Goal: Information Seeking & Learning: Learn about a topic

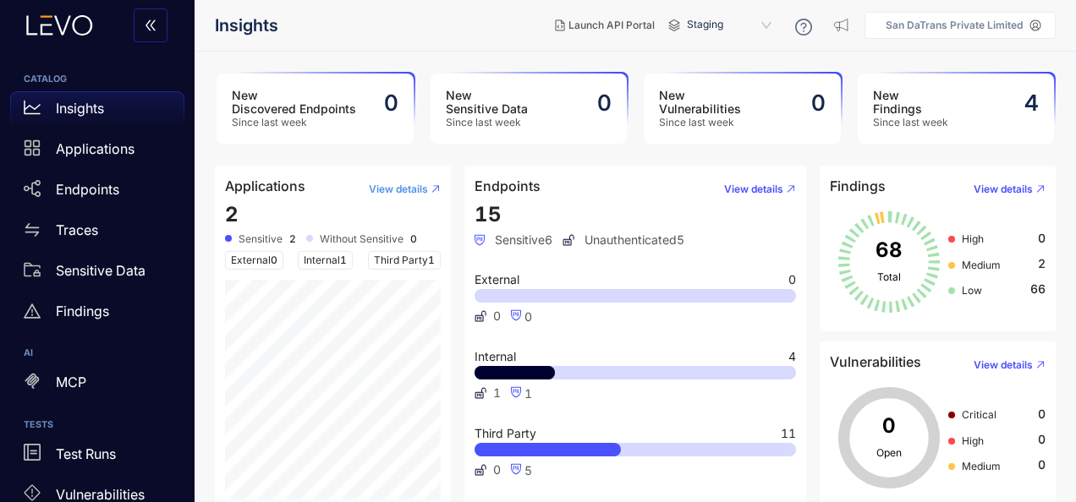
click at [415, 178] on button "View details" at bounding box center [397, 189] width 85 height 27
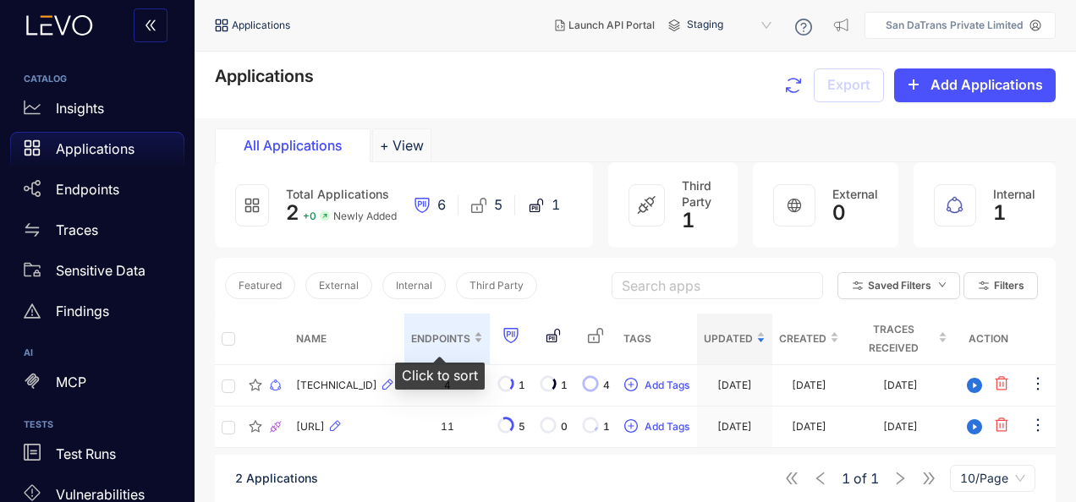
scroll to position [120, 0]
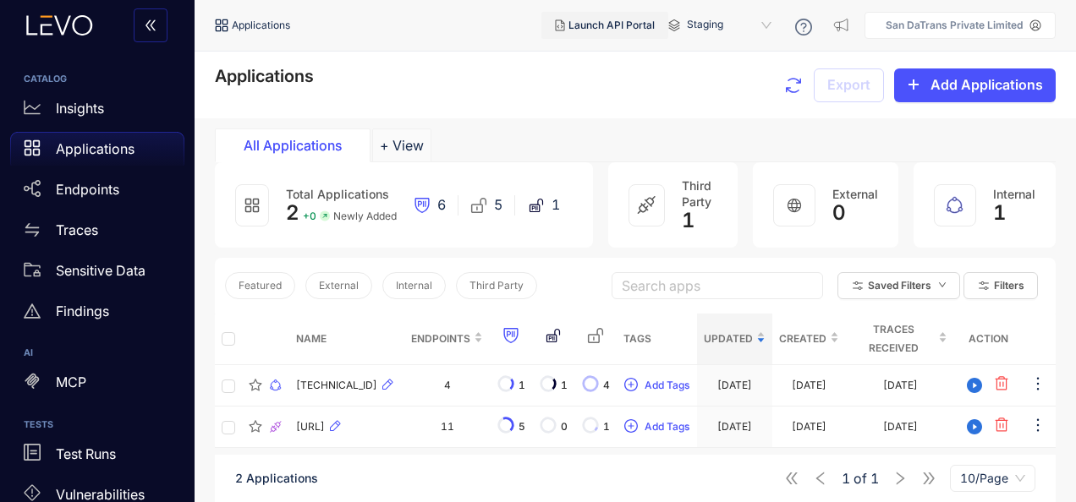
click at [636, 28] on span "Launch API Portal" at bounding box center [611, 25] width 86 height 12
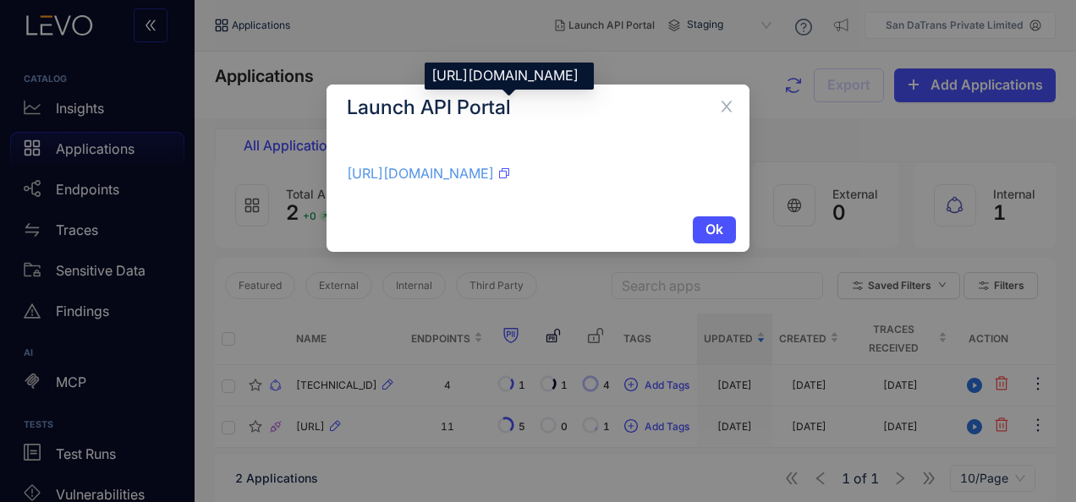
click at [494, 181] on link "https://levo-api-docs-yvozo-i5cjqchtqa-wl.a.run.app/environment/03c7ab5f-d409-4…" at bounding box center [420, 173] width 147 height 17
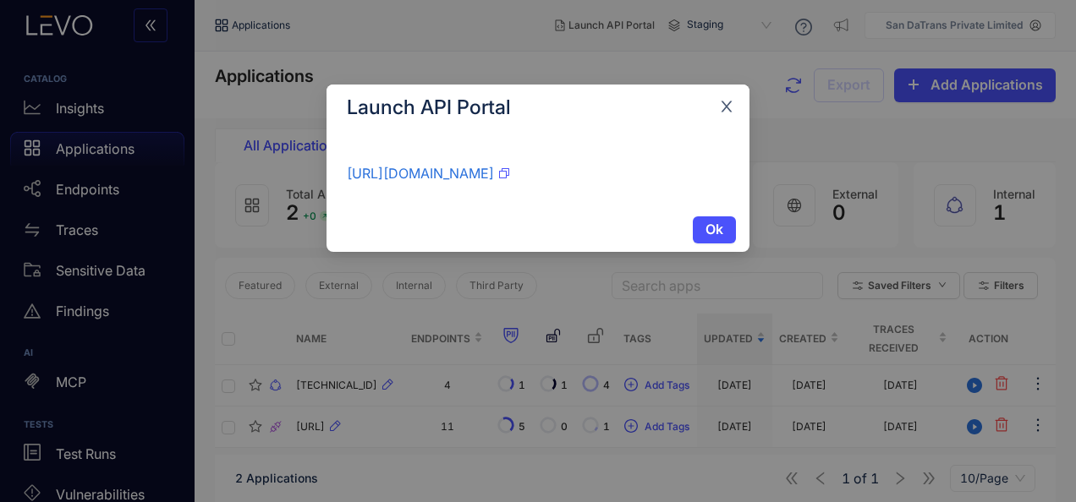
click at [715, 107] on span "Close" at bounding box center [727, 108] width 46 height 46
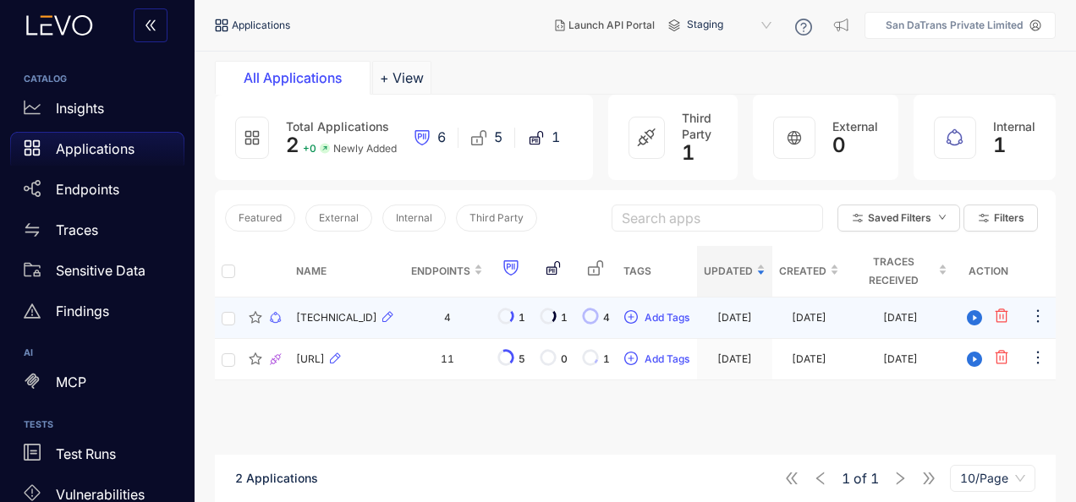
scroll to position [120, 0]
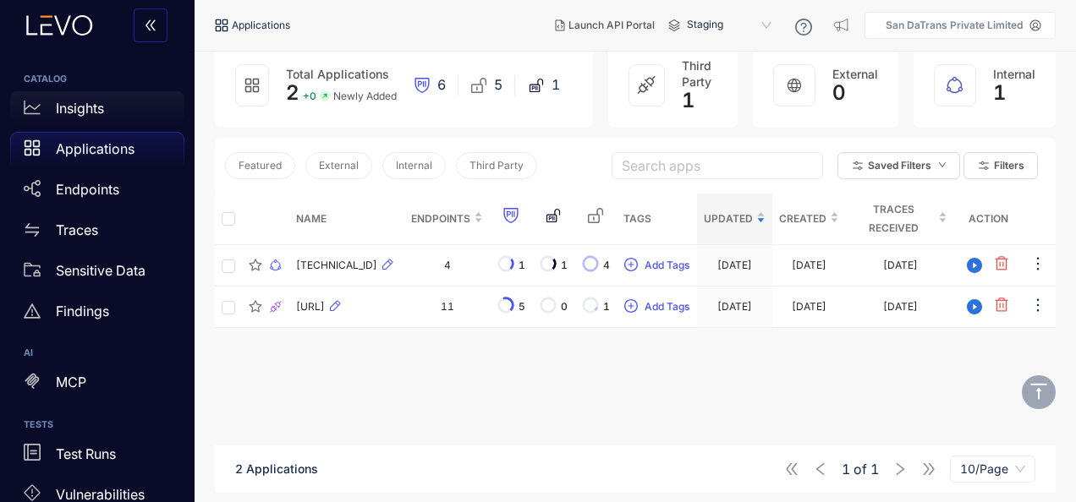
click at [129, 106] on div "Insights" at bounding box center [97, 108] width 174 height 34
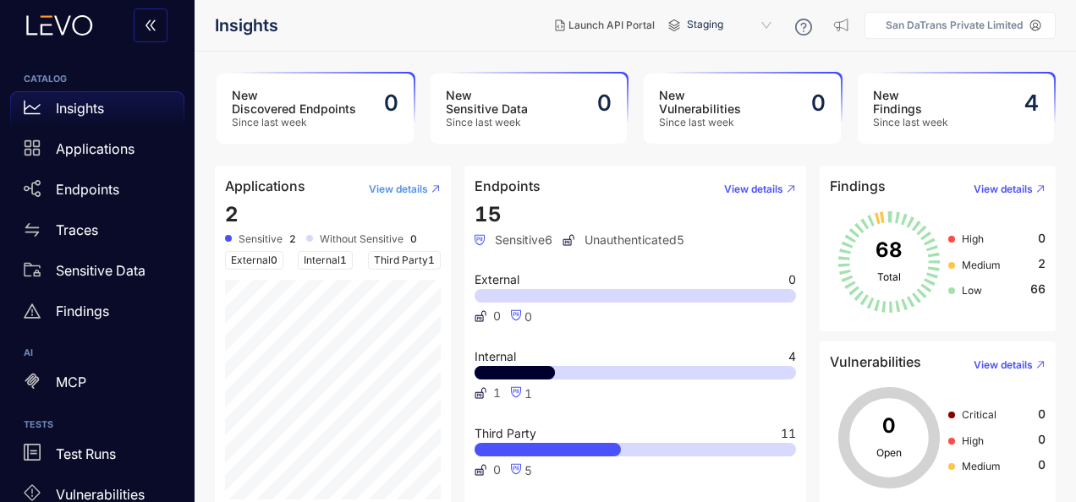
click at [408, 182] on button "View details" at bounding box center [397, 189] width 85 height 27
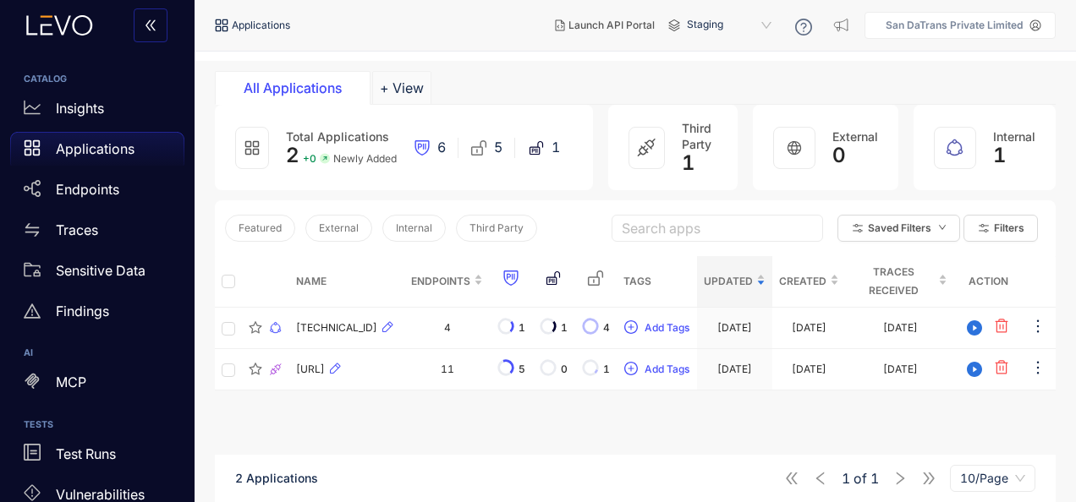
scroll to position [85, 0]
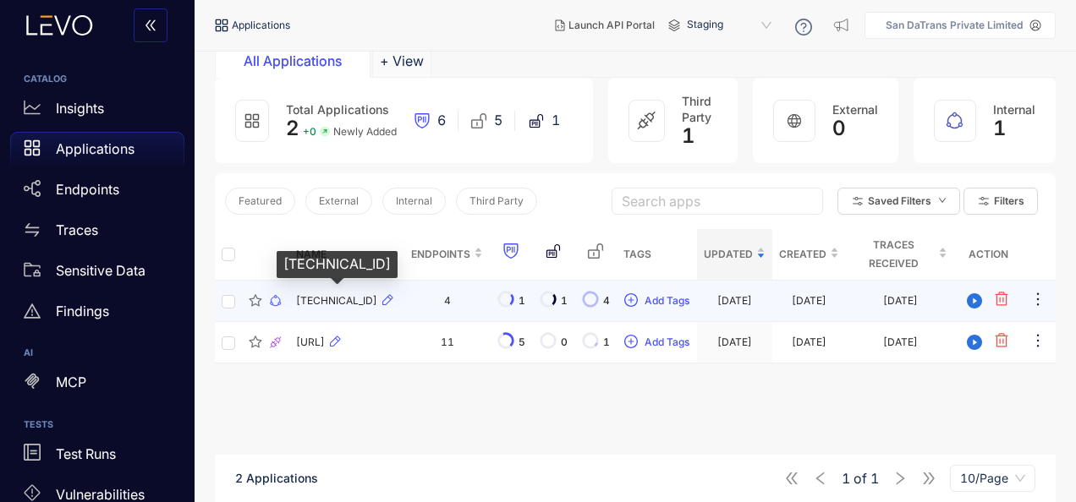
drag, startPoint x: 334, startPoint y: 298, endPoint x: 362, endPoint y: 342, distance: 51.4
click at [334, 298] on span "[TECHNICAL_ID]" at bounding box center [336, 301] width 81 height 12
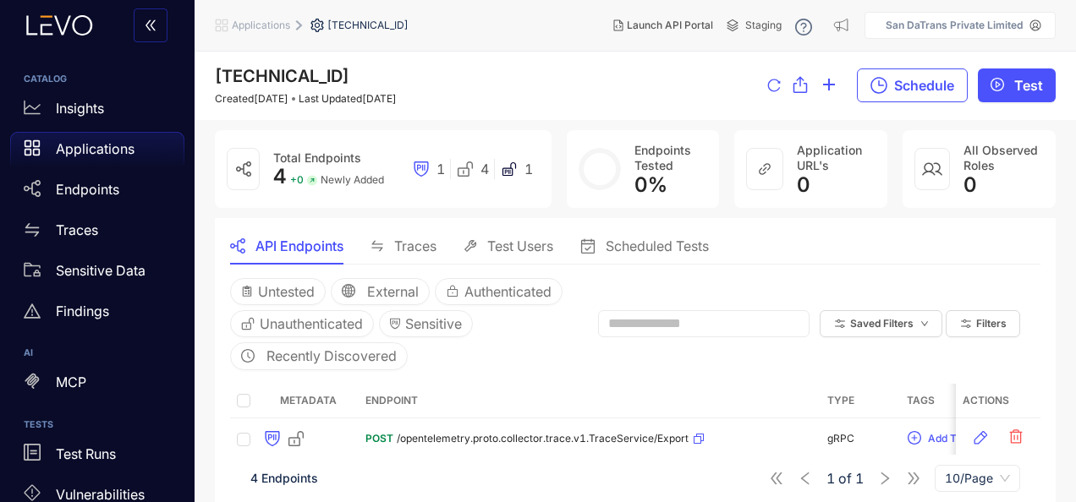
scroll to position [149, 0]
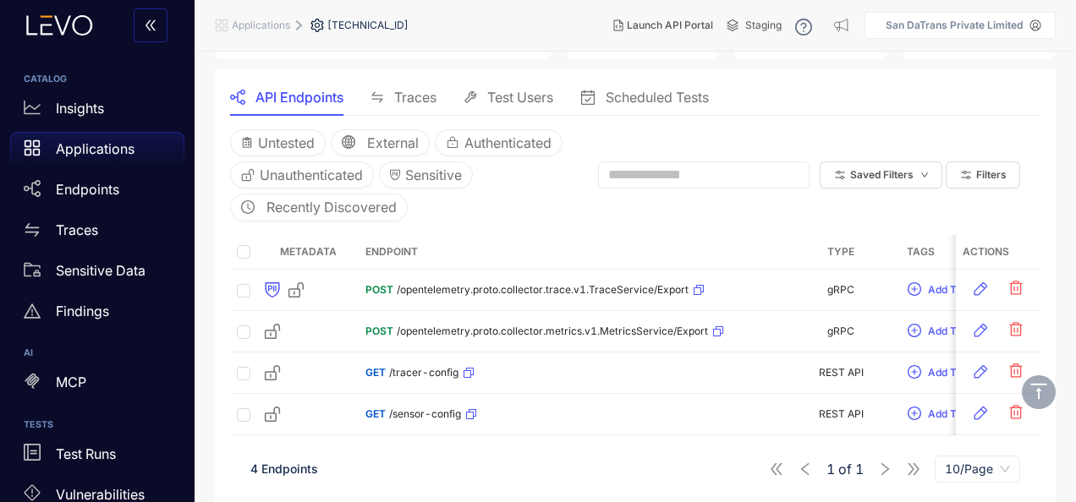
click at [406, 97] on span "Traces" at bounding box center [415, 97] width 42 height 15
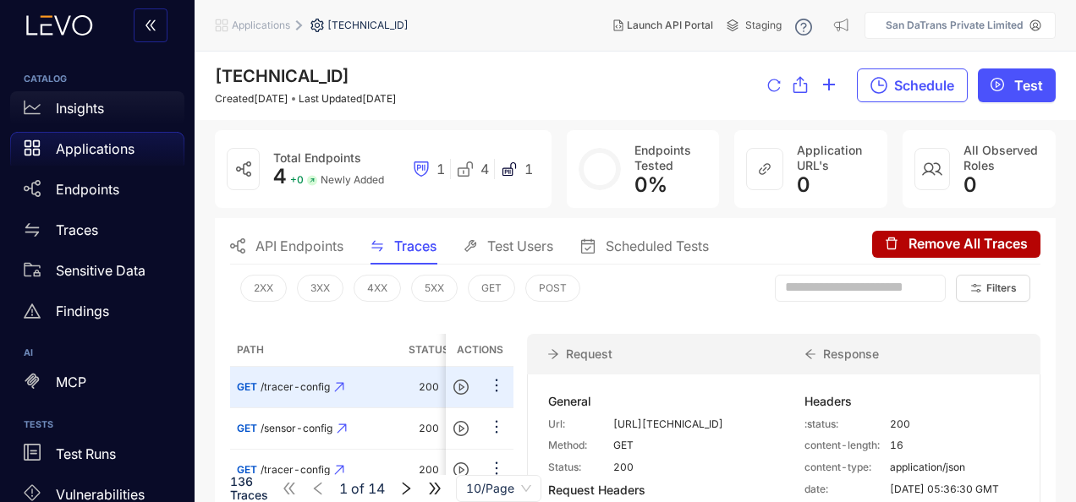
click at [111, 101] on div "Insights" at bounding box center [97, 108] width 174 height 34
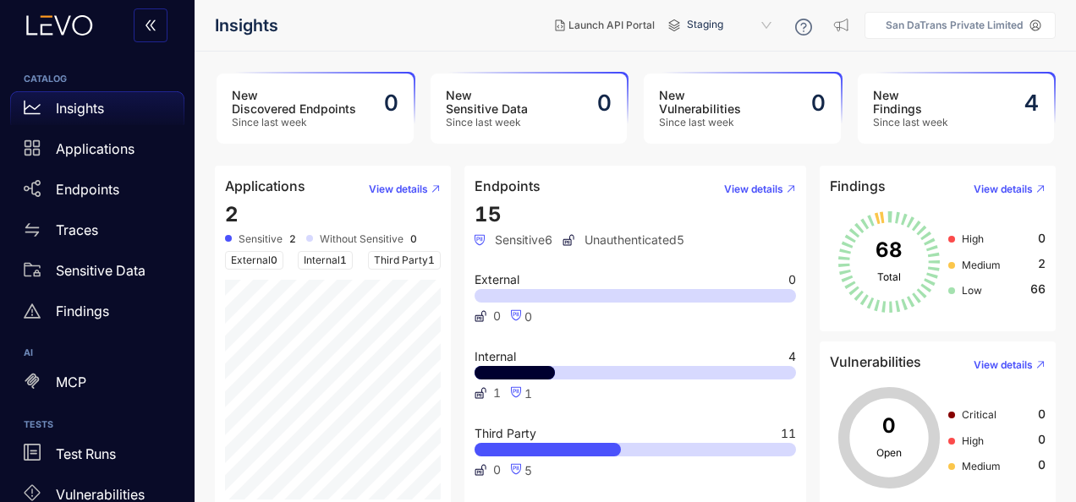
click at [1022, 108] on div "New Findings Since last week 4" at bounding box center [955, 109] width 197 height 70
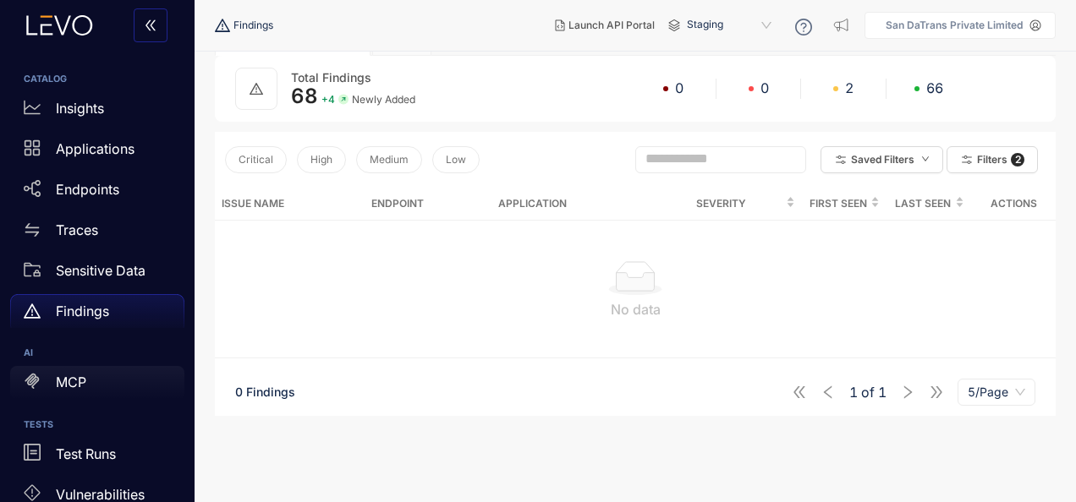
click at [86, 370] on div "MCP" at bounding box center [97, 383] width 174 height 34
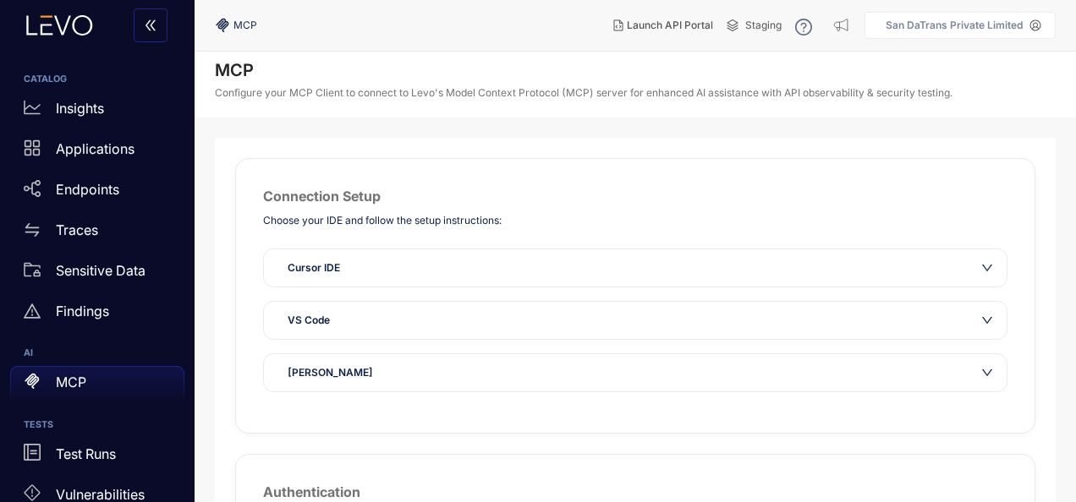
click at [969, 260] on div "Cursor IDE" at bounding box center [624, 268] width 695 height 17
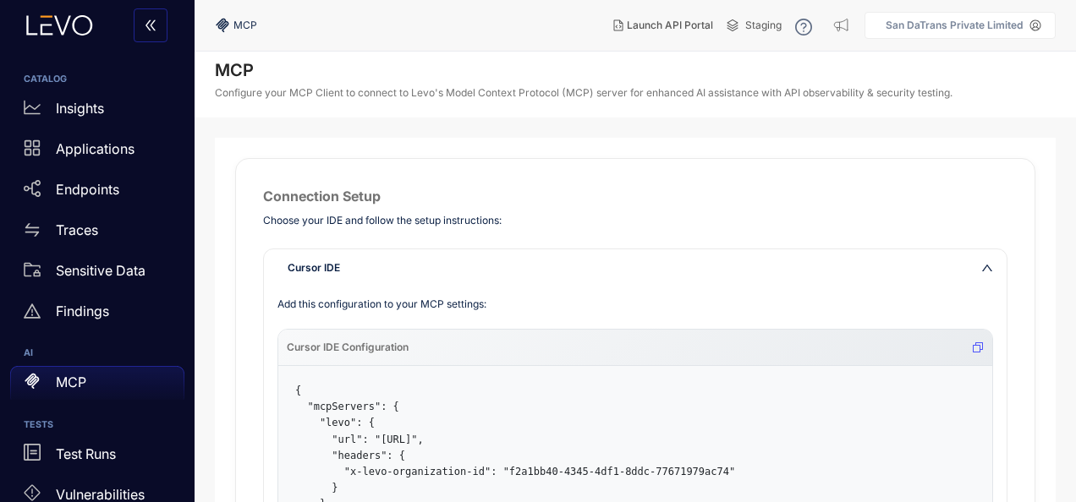
click at [972, 267] on div "Cursor IDE" at bounding box center [635, 267] width 742 height 37
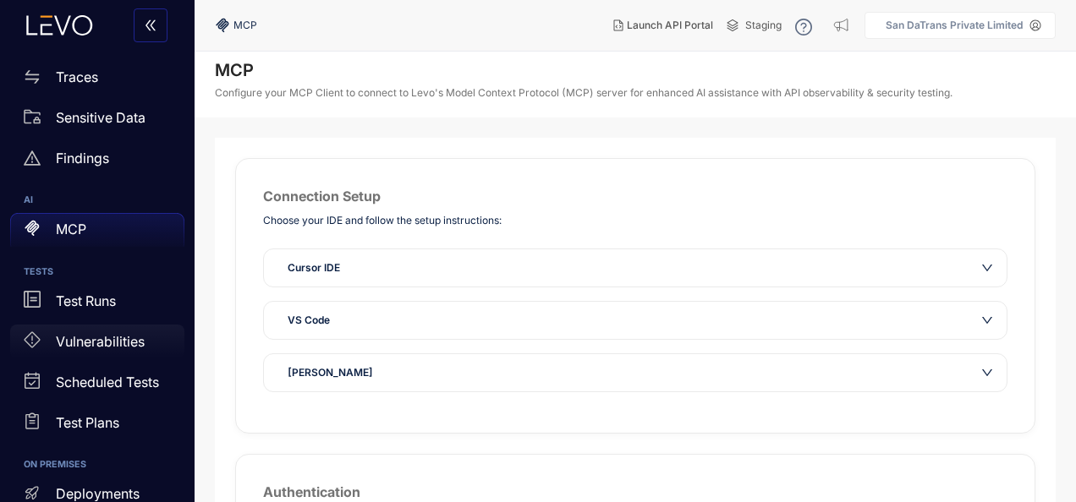
scroll to position [169, 0]
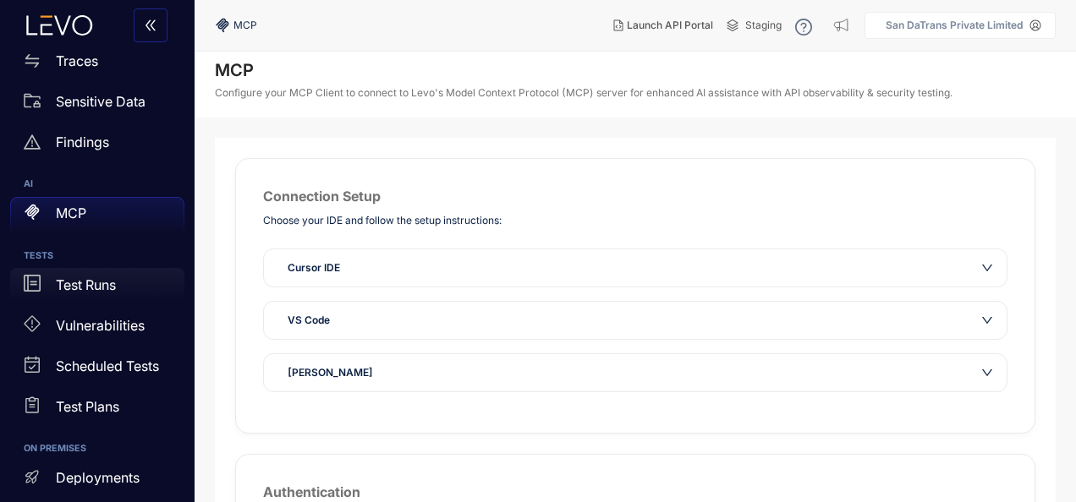
click at [120, 279] on div "Test Runs" at bounding box center [97, 285] width 174 height 34
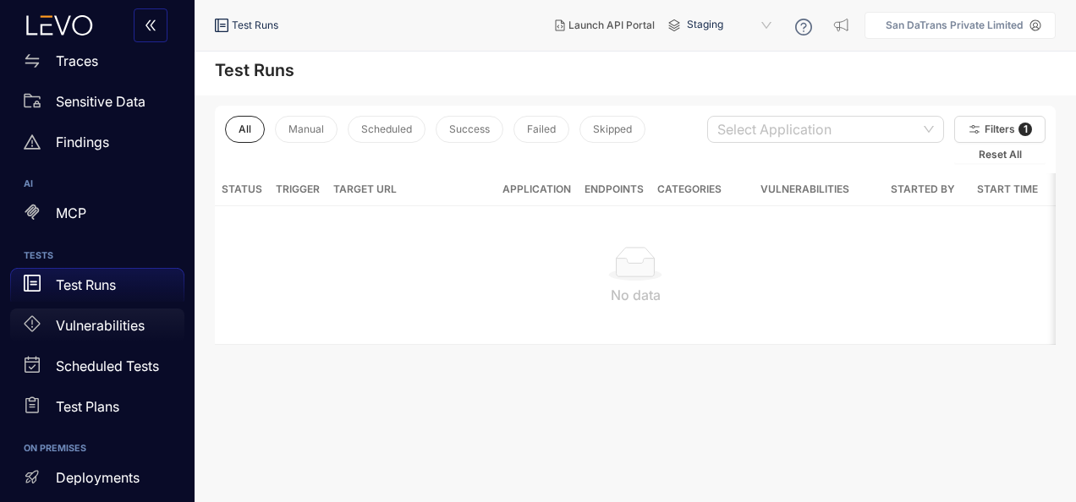
click at [109, 323] on p "Vulnerabilities" at bounding box center [100, 325] width 89 height 15
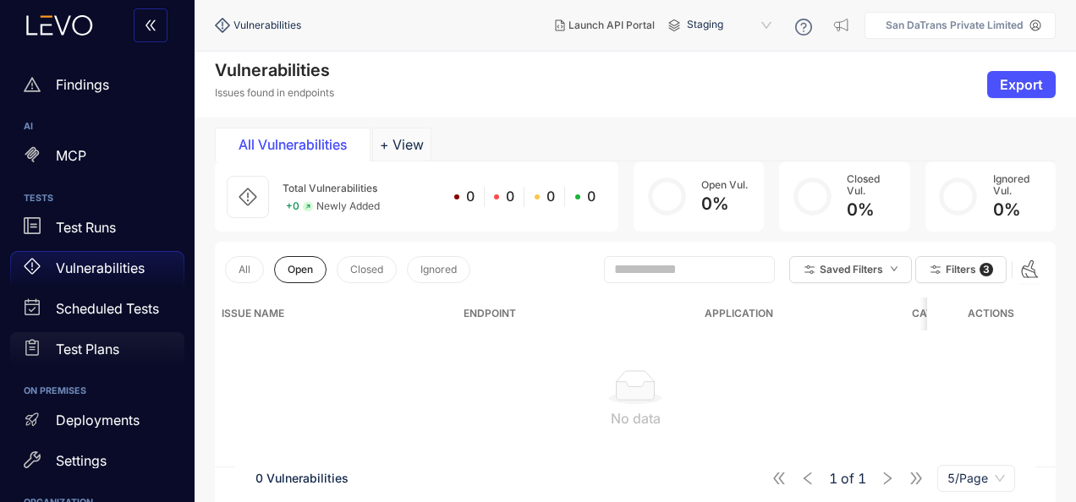
scroll to position [254, 0]
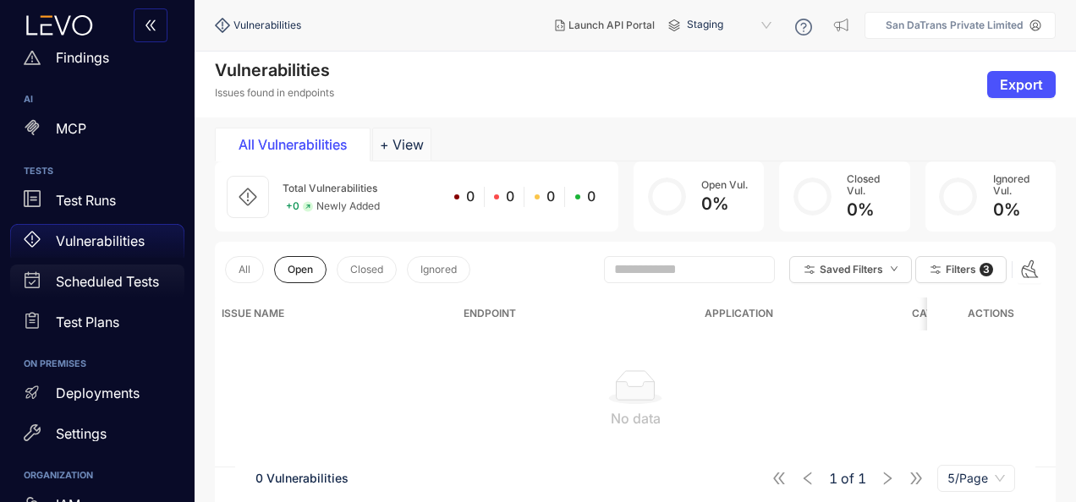
click at [86, 276] on p "Scheduled Tests" at bounding box center [107, 281] width 103 height 15
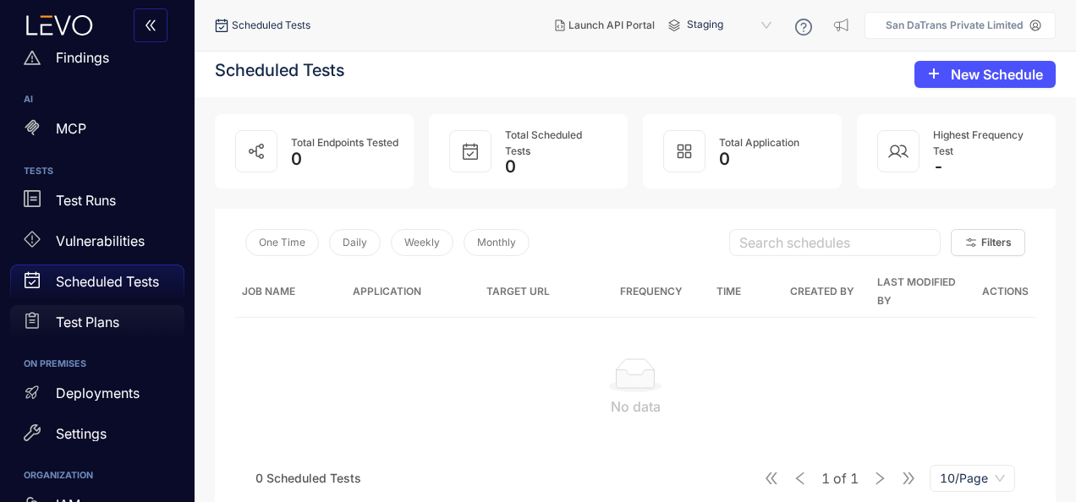
click at [107, 309] on div "Test Plans" at bounding box center [97, 322] width 174 height 34
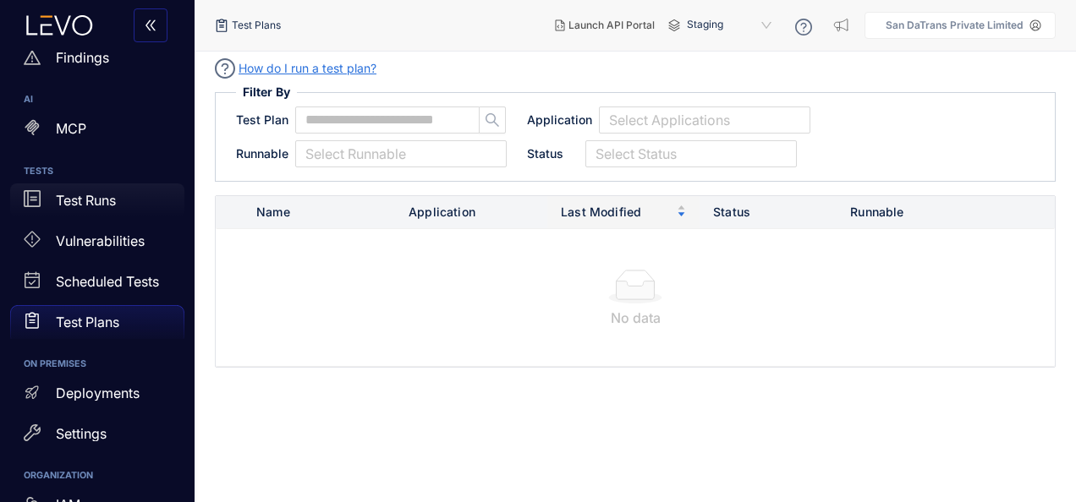
click at [129, 211] on div "Test Runs" at bounding box center [97, 200] width 174 height 34
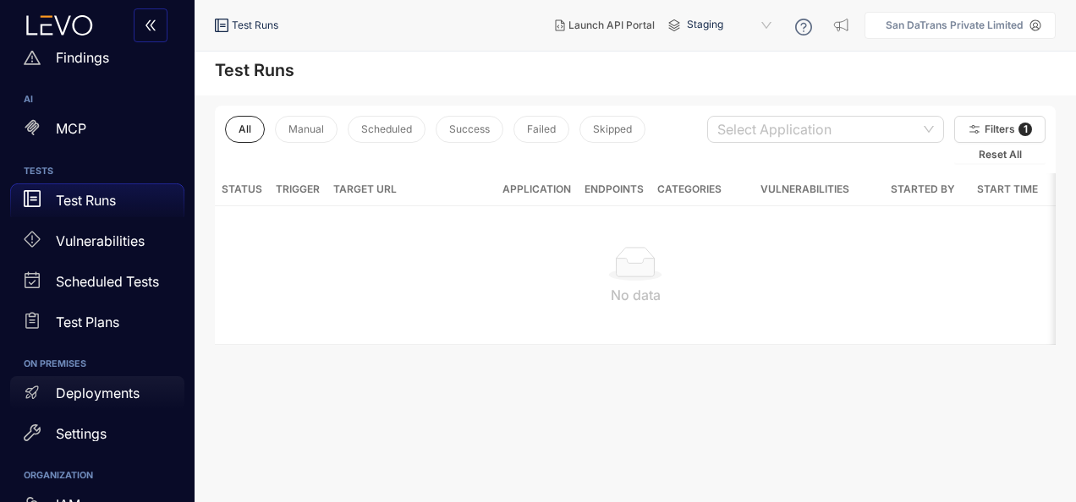
scroll to position [371, 0]
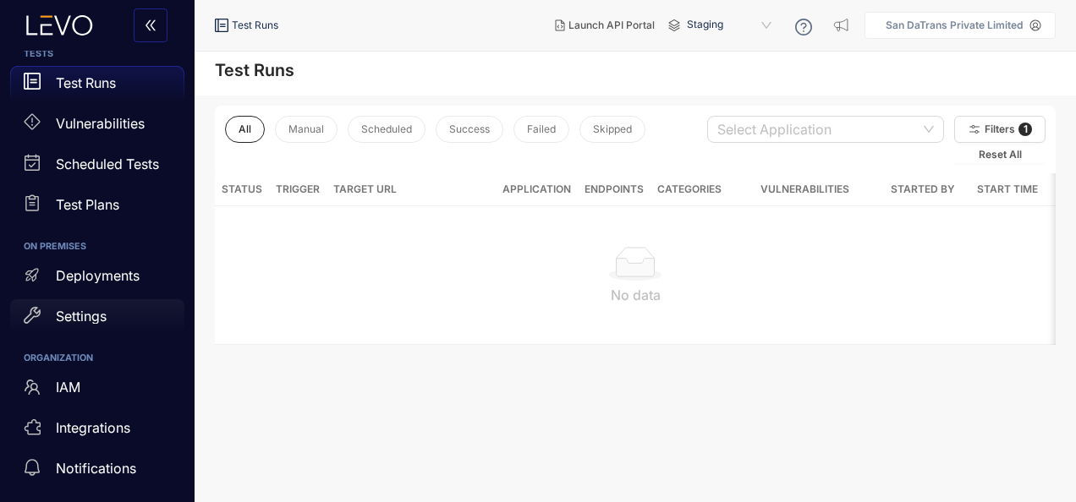
click at [93, 303] on div "Settings" at bounding box center [97, 316] width 174 height 34
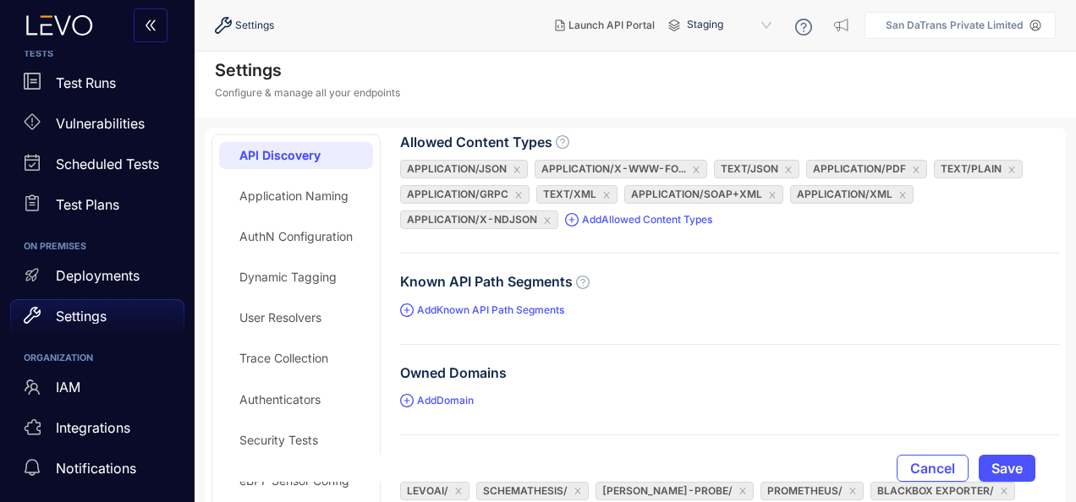
click at [308, 194] on div "Application Naming" at bounding box center [293, 196] width 109 height 14
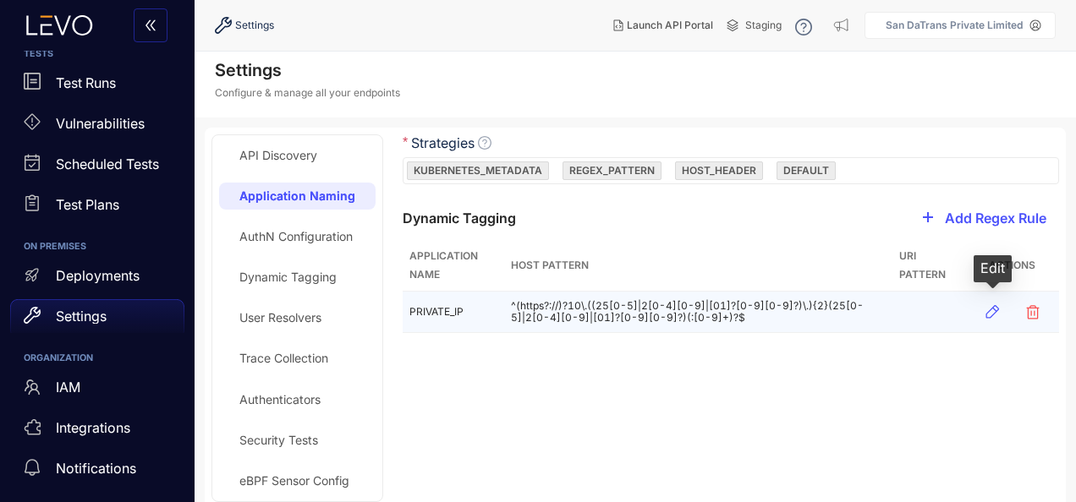
click at [986, 313] on icon "button" at bounding box center [993, 312] width 14 height 14
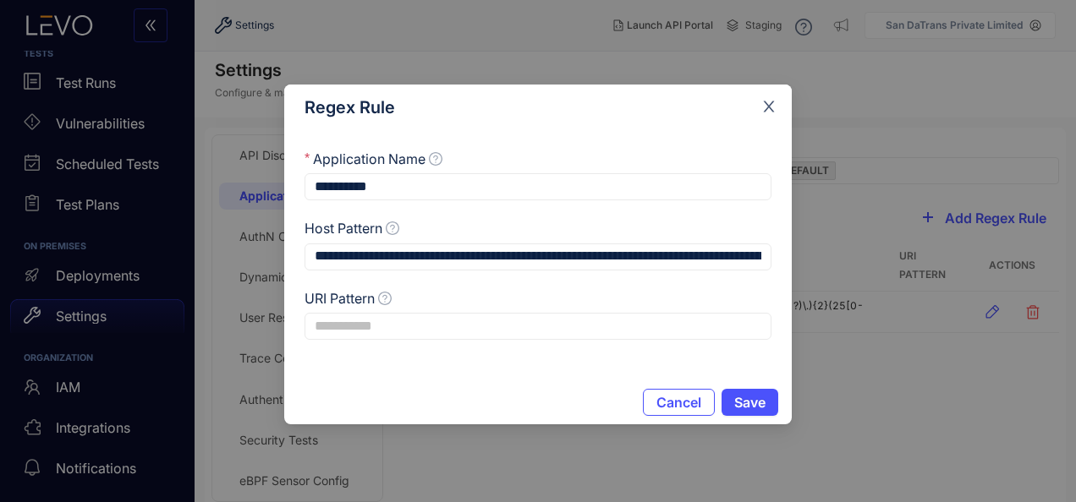
click at [769, 106] on icon "close" at bounding box center [769, 106] width 11 height 11
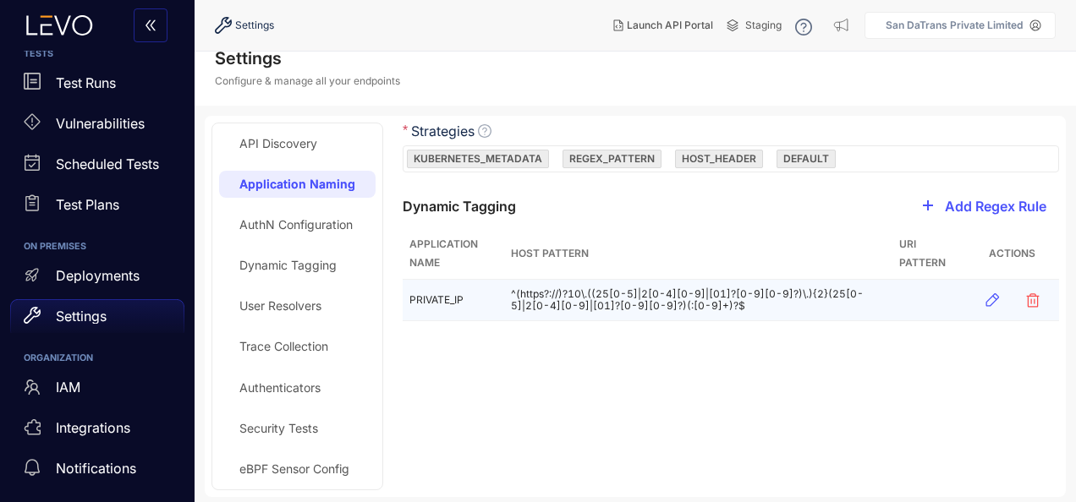
scroll to position [15, 0]
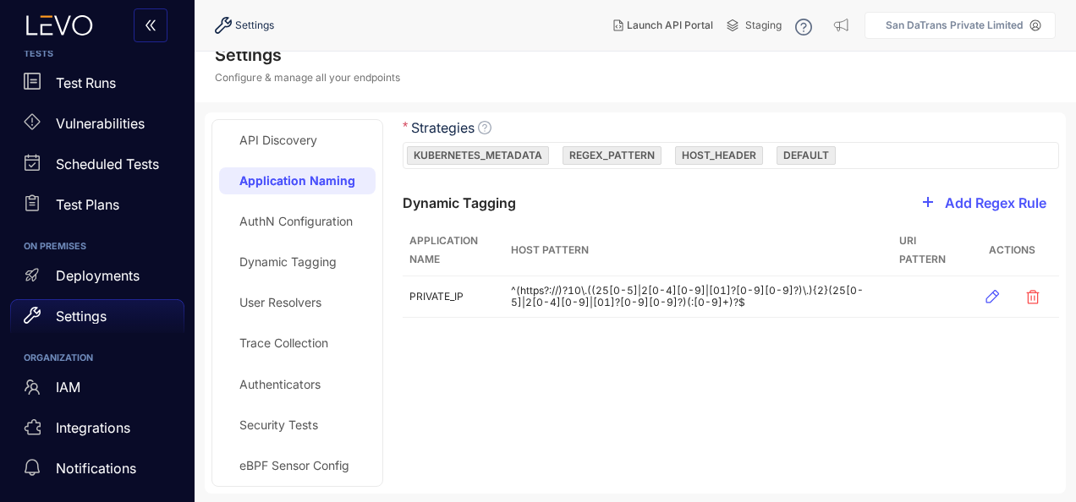
click at [287, 419] on div "Security Tests" at bounding box center [278, 426] width 79 height 14
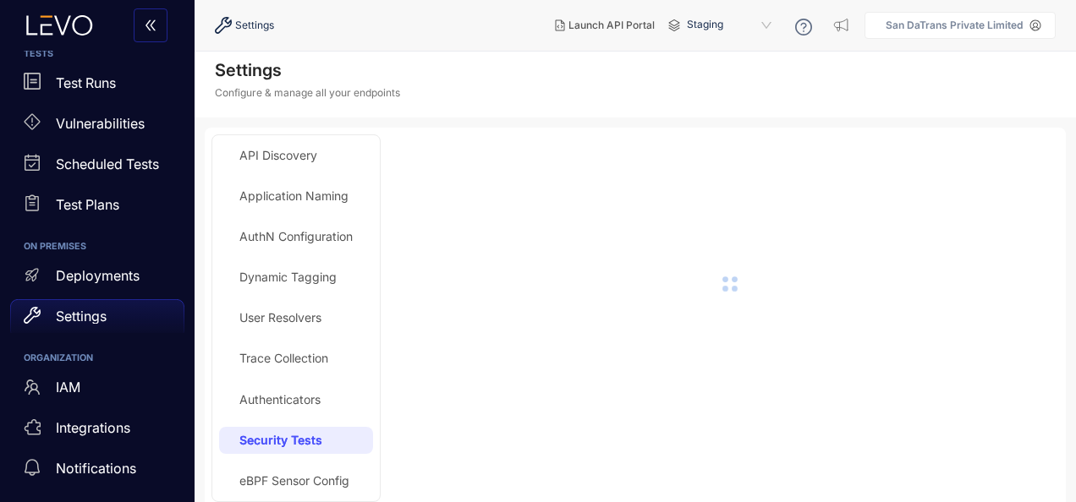
click at [320, 475] on div "eBPF Sensor Config" at bounding box center [294, 481] width 110 height 14
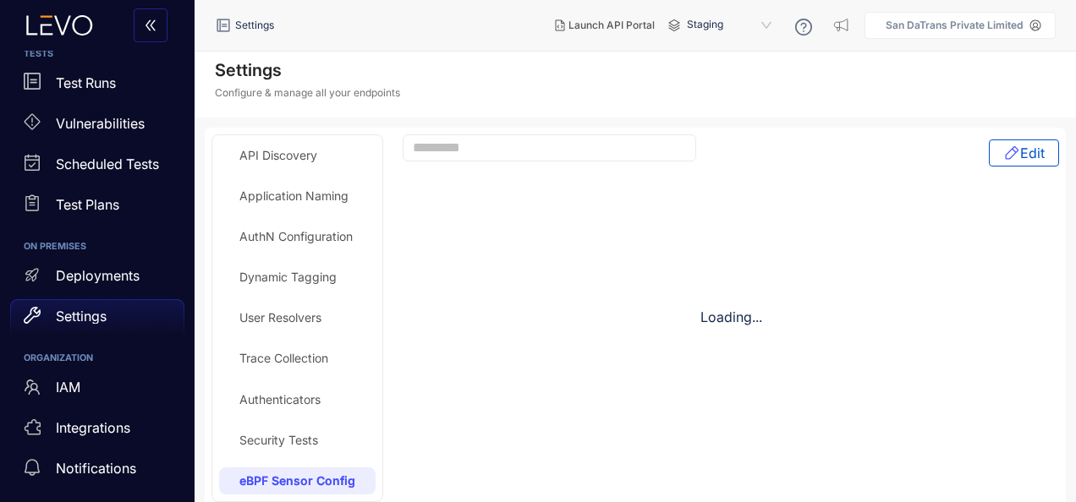
click at [272, 318] on div "User Resolvers" at bounding box center [280, 318] width 82 height 14
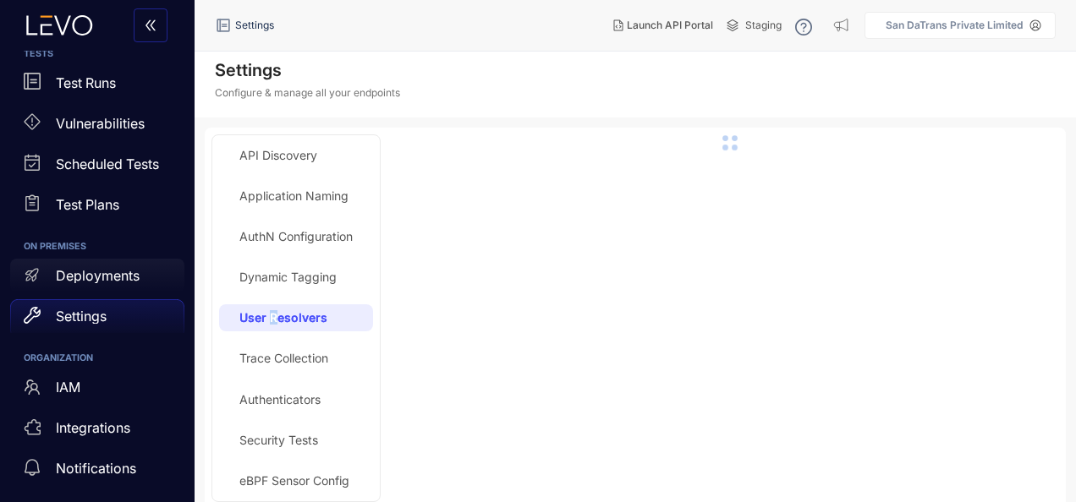
click at [103, 279] on p "Deployments" at bounding box center [98, 275] width 84 height 15
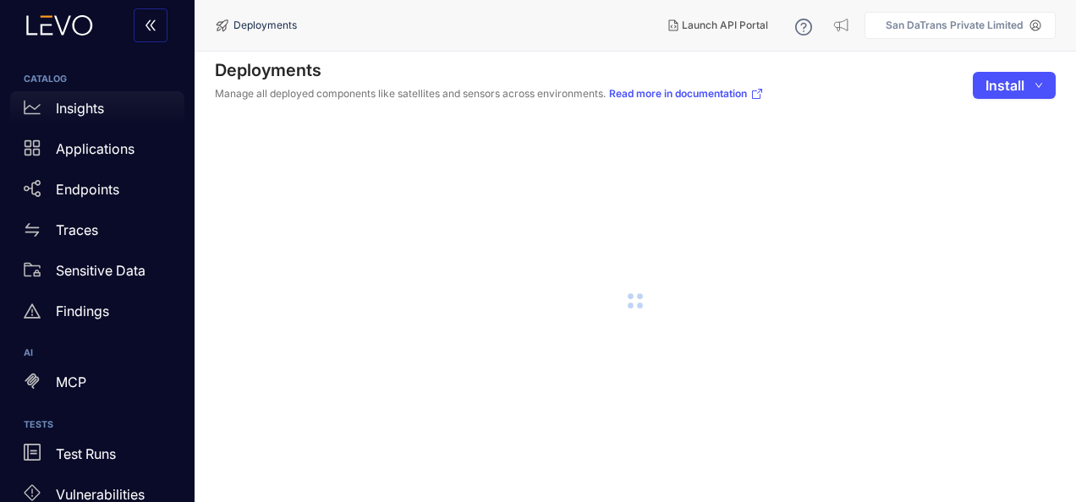
click at [78, 104] on p "Insights" at bounding box center [80, 108] width 48 height 15
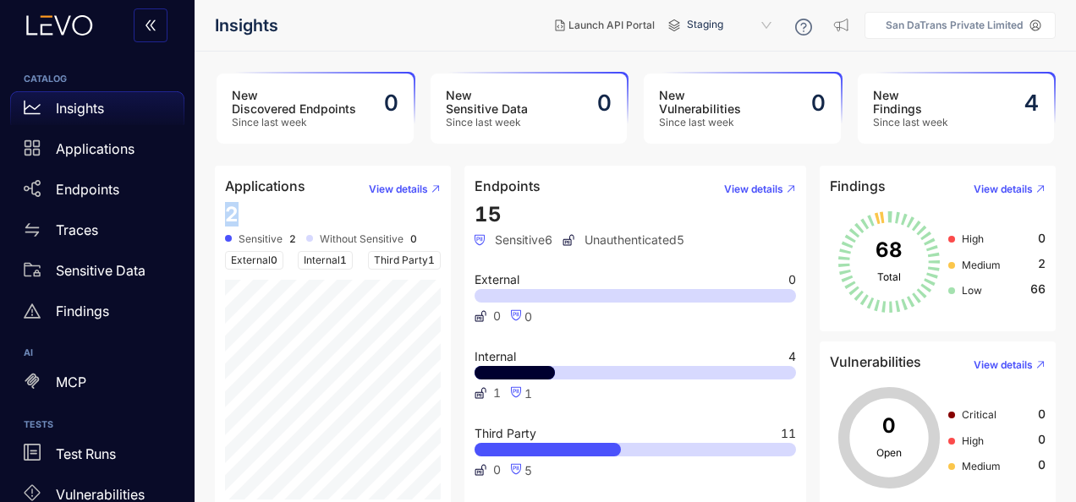
click at [230, 219] on span "2" at bounding box center [232, 214] width 14 height 25
drag, startPoint x: 230, startPoint y: 219, endPoint x: 255, endPoint y: 234, distance: 29.6
click at [255, 234] on span "Sensitive" at bounding box center [260, 239] width 44 height 12
click at [227, 238] on div at bounding box center [228, 238] width 7 height 7
click at [398, 184] on span "View details" at bounding box center [398, 189] width 59 height 12
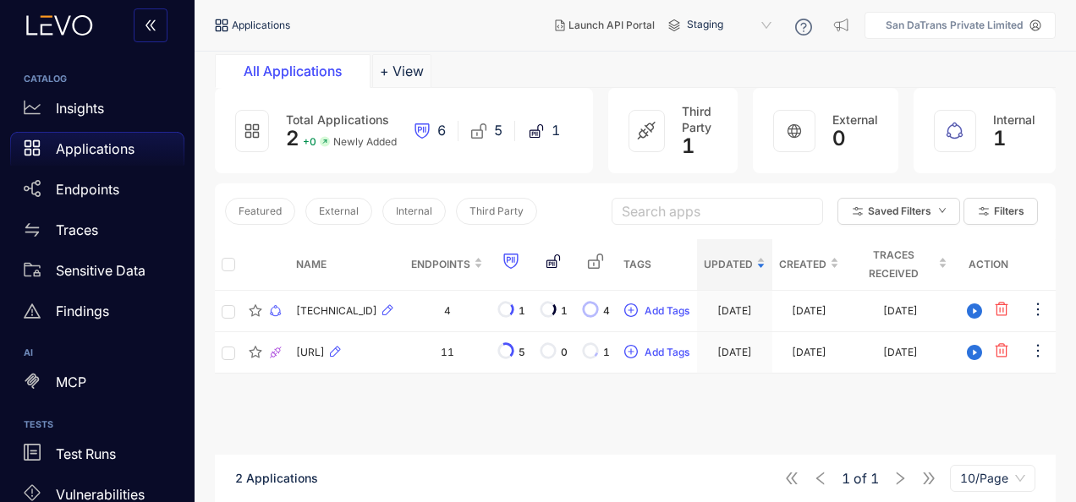
scroll to position [120, 0]
